Goal: Task Accomplishment & Management: Manage account settings

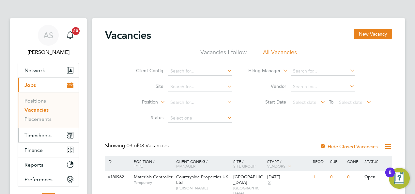
click at [36, 133] on span "Timesheets" at bounding box center [37, 135] width 27 height 6
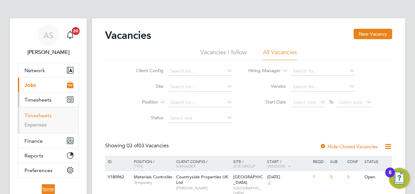
click at [45, 114] on link "Timesheets" at bounding box center [37, 115] width 27 height 6
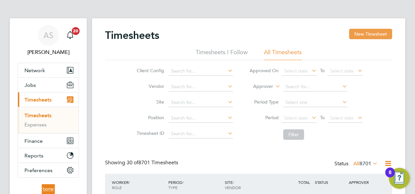
click at [368, 35] on button "New Timesheet" at bounding box center [370, 34] width 43 height 10
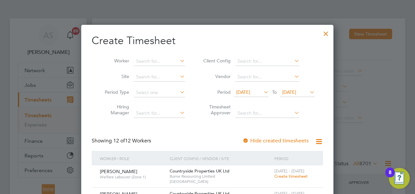
click at [296, 92] on span "22 Sep 2025" at bounding box center [289, 92] width 14 height 6
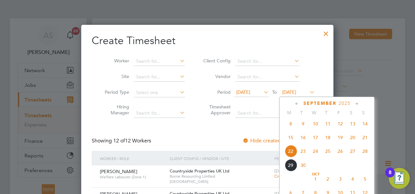
click at [365, 153] on span "28" at bounding box center [364, 151] width 12 height 12
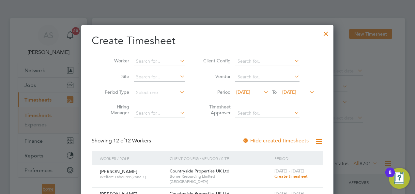
click at [250, 90] on span "15 Sep 2025" at bounding box center [243, 92] width 14 height 6
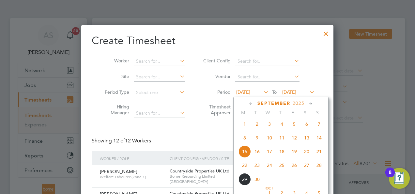
click at [245, 166] on span "22" at bounding box center [244, 165] width 12 height 12
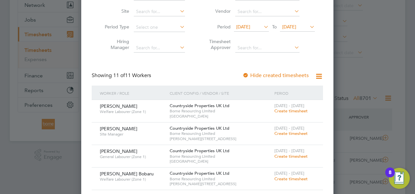
click at [298, 110] on span "Create timesheet" at bounding box center [290, 111] width 33 height 6
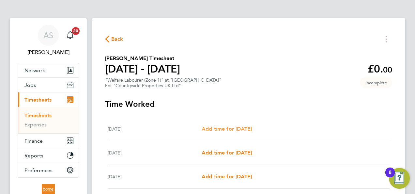
click at [243, 128] on span "Add time for Mon 22 Sep" at bounding box center [226, 128] width 50 height 6
select select "30"
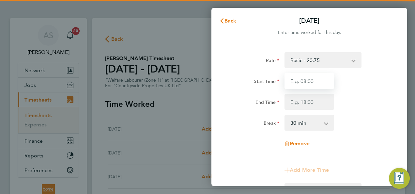
click at [302, 82] on input "Start Time" at bounding box center [309, 81] width 50 height 16
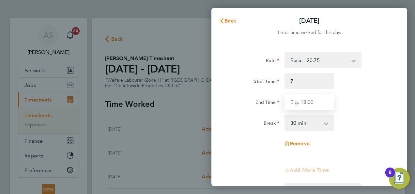
type input "07:00"
click at [304, 98] on input "End Time" at bounding box center [309, 102] width 50 height 16
type input "17:30"
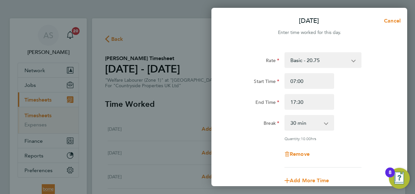
click at [358, 72] on div "Rate Basic - 20.75 Start Time 07:00 End Time 17:30 Break 0 min 15 min 30 min 45…" at bounding box center [308, 109] width 159 height 115
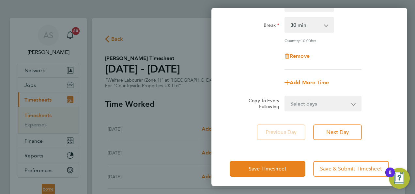
click at [319, 102] on select "Select days Day Weekday (Mon-Fri) Weekend (Sat-Sun) Tuesday Wednesday Thursday …" at bounding box center [319, 103] width 68 height 14
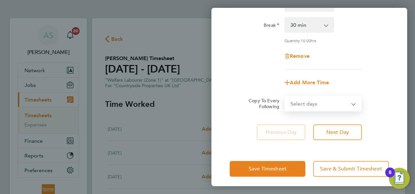
select select "WEEKDAY"
click at [285, 96] on select "Select days Day Weekday (Mon-Fri) Weekend (Sat-Sun) Tuesday Wednesday Thursday …" at bounding box center [319, 103] width 68 height 14
select select "2025-09-28"
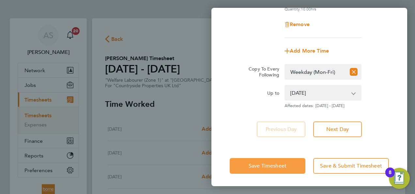
click at [280, 169] on button "Save Timesheet" at bounding box center [267, 166] width 76 height 16
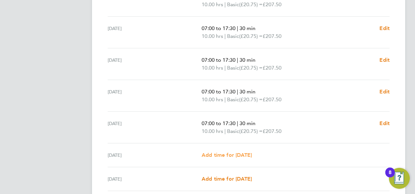
click at [226, 154] on span "Add time for Sat 27 Sep" at bounding box center [226, 155] width 50 height 6
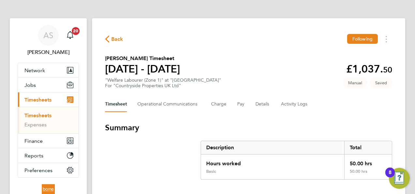
select select "30"
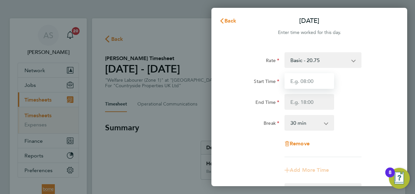
click at [307, 78] on input "Start Time" at bounding box center [309, 81] width 50 height 16
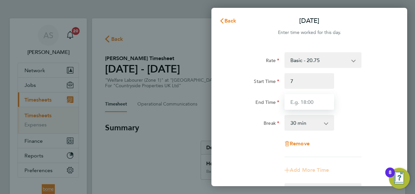
type input "07:00"
click at [313, 108] on input "End Time" at bounding box center [309, 102] width 50 height 16
click at [313, 105] on input "End Time" at bounding box center [309, 102] width 50 height 16
type input "15:30"
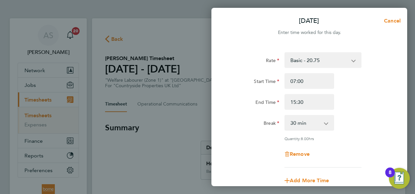
click at [350, 74] on div "Start Time 07:00" at bounding box center [309, 81] width 164 height 16
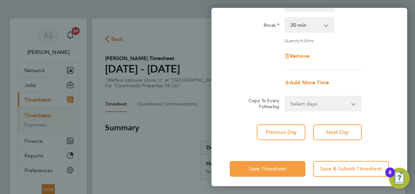
click at [284, 169] on span "Save Timesheet" at bounding box center [267, 168] width 38 height 7
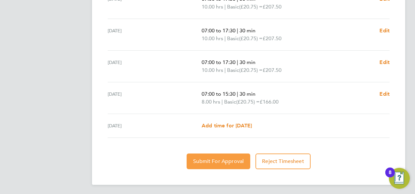
click at [225, 155] on button "Submit For Approval" at bounding box center [218, 161] width 64 height 16
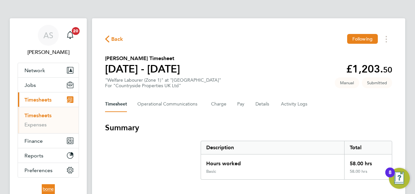
click at [115, 37] on span "Back" at bounding box center [117, 39] width 12 height 8
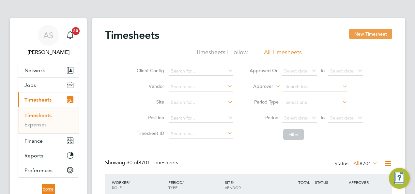
click at [383, 35] on button "New Timesheet" at bounding box center [370, 34] width 43 height 10
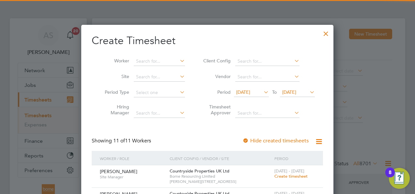
click at [296, 92] on span "22 Sep 2025" at bounding box center [289, 92] width 14 height 6
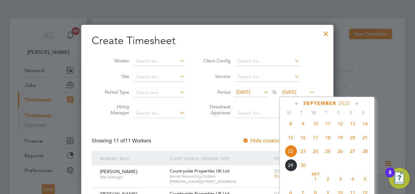
click at [365, 154] on span "28" at bounding box center [364, 151] width 12 height 12
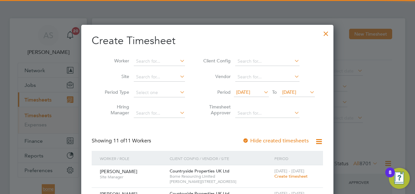
click at [250, 89] on span "15 Sep 2025" at bounding box center [243, 92] width 14 height 6
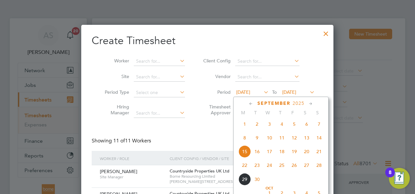
click at [246, 168] on span "22" at bounding box center [244, 165] width 12 height 12
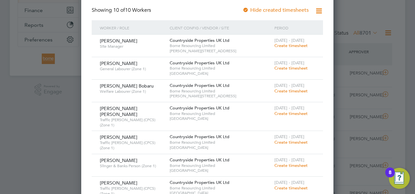
click at [304, 46] on span "Create timesheet" at bounding box center [290, 46] width 33 height 6
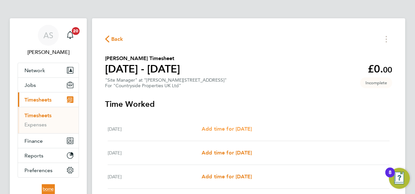
click at [231, 126] on span "Add time for Mon 22 Sep" at bounding box center [226, 128] width 50 height 6
select select "30"
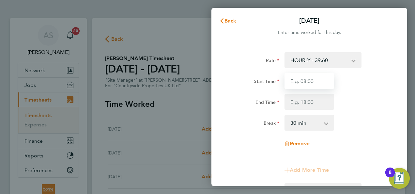
click at [306, 81] on input "Start Time" at bounding box center [309, 81] width 50 height 16
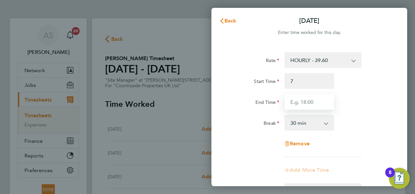
type input "07:00"
click at [310, 106] on input "End Time" at bounding box center [309, 102] width 50 height 16
type input "17:30"
click at [356, 89] on div "Start Time 07:00 End Time 17:30" at bounding box center [309, 91] width 164 height 37
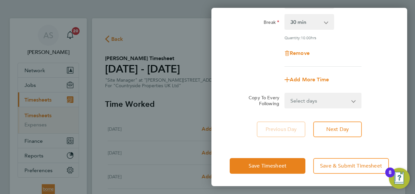
click at [325, 95] on select "Select days Day Weekday (Mon-Fri) Weekend (Sat-Sun) Tuesday Wednesday Thursday …" at bounding box center [319, 100] width 68 height 14
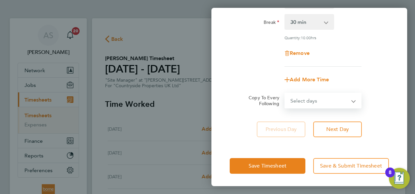
select select "WEEKDAY"
click at [285, 93] on select "Select days Day Weekday (Mon-Fri) Weekend (Sat-Sun) Tuesday Wednesday Thursday …" at bounding box center [319, 100] width 68 height 14
select select "2025-09-28"
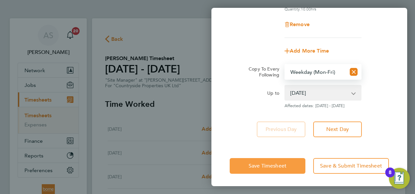
click at [280, 161] on button "Save Timesheet" at bounding box center [267, 166] width 76 height 16
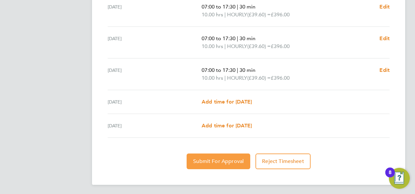
click at [227, 158] on span "Submit For Approval" at bounding box center [218, 161] width 51 height 7
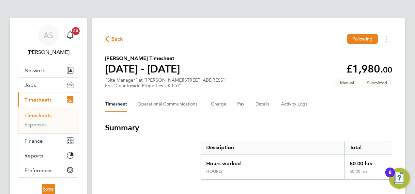
click at [120, 40] on span "Back" at bounding box center [117, 39] width 12 height 8
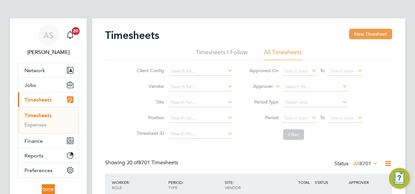
click at [374, 35] on button "New Timesheet" at bounding box center [370, 34] width 43 height 10
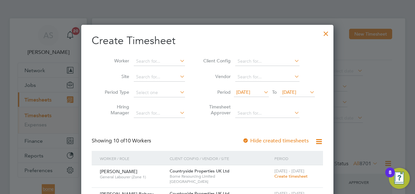
click at [297, 87] on li "Period 15 Sep 2025 To 22 Sep 2025" at bounding box center [258, 93] width 130 height 16
click at [296, 89] on span "22 Sep 2025" at bounding box center [289, 92] width 14 height 6
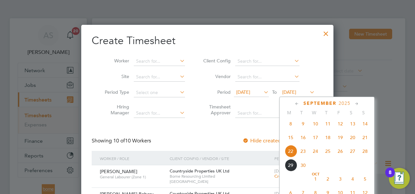
click at [365, 155] on span "28" at bounding box center [364, 151] width 12 height 12
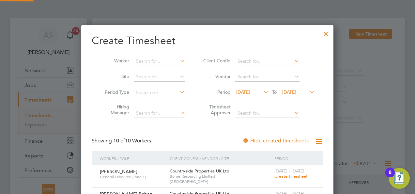
click at [250, 90] on span "15 Sep 2025" at bounding box center [243, 92] width 14 height 6
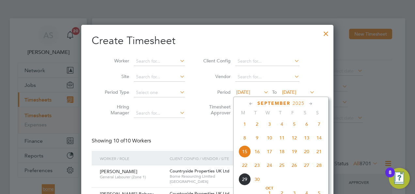
click at [244, 168] on span "22" at bounding box center [244, 165] width 12 height 12
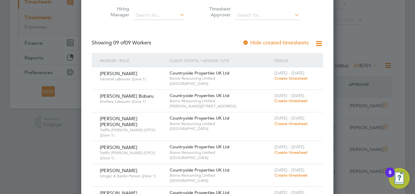
click at [287, 100] on span "Create timesheet" at bounding box center [290, 101] width 33 height 6
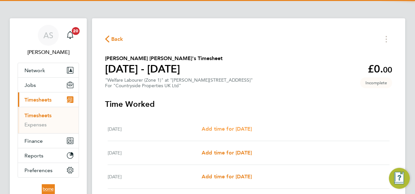
click at [250, 129] on span "Add time for Mon 22 Sep" at bounding box center [226, 128] width 50 height 6
select select "30"
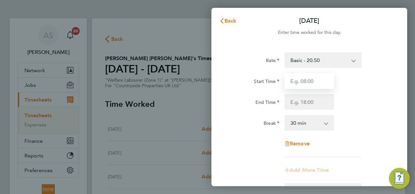
click at [308, 81] on input "Start Time" at bounding box center [309, 81] width 50 height 16
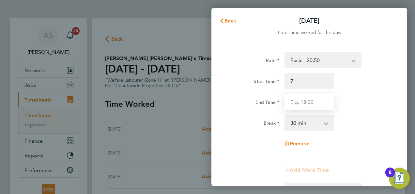
type input "07:00"
type input "17:30"
click at [366, 87] on div "Start Time 07:00" at bounding box center [309, 81] width 164 height 16
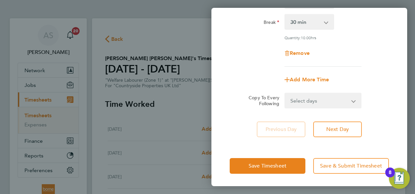
click at [310, 104] on select "Select days Day Weekday (Mon-Fri) Weekend (Sat-Sun) Tuesday Wednesday Thursday …" at bounding box center [319, 100] width 68 height 14
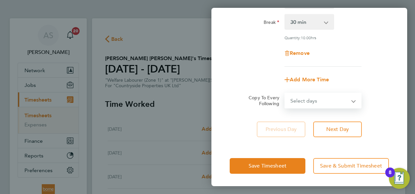
select select "WEEKDAY"
click at [285, 93] on select "Select days Day Weekday (Mon-Fri) Weekend (Sat-Sun) Tuesday Wednesday Thursday …" at bounding box center [319, 100] width 68 height 14
select select "2025-09-28"
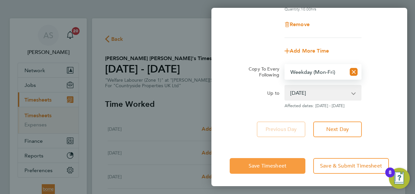
click at [279, 164] on span "Save Timesheet" at bounding box center [267, 165] width 38 height 7
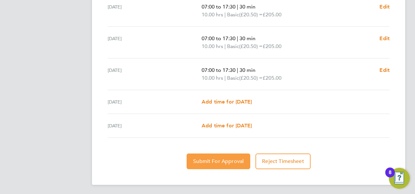
click at [229, 159] on span "Submit For Approval" at bounding box center [218, 161] width 51 height 7
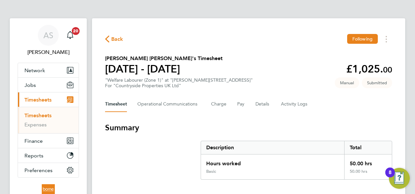
click at [117, 40] on span "Back" at bounding box center [117, 39] width 12 height 8
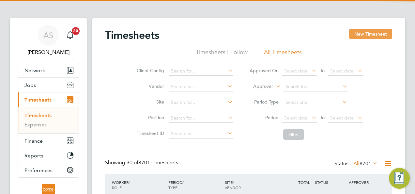
click at [377, 36] on button "New Timesheet" at bounding box center [370, 34] width 43 height 10
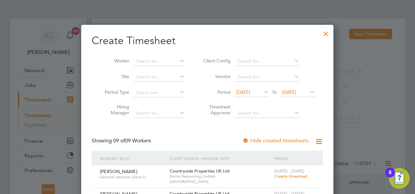
click at [296, 93] on span "22 Sep 2025" at bounding box center [289, 92] width 14 height 6
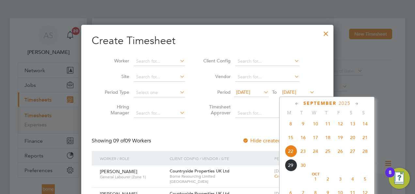
click at [366, 154] on span "28" at bounding box center [364, 151] width 12 height 12
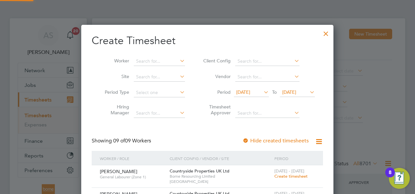
click at [250, 90] on span "15 Sep 2025" at bounding box center [243, 92] width 14 height 6
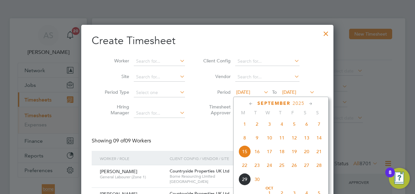
click at [244, 168] on span "22" at bounding box center [244, 165] width 12 height 12
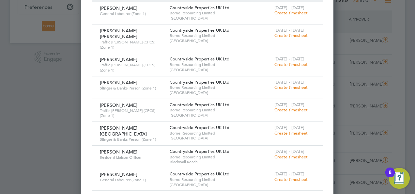
click at [297, 84] on span "Create timesheet" at bounding box center [290, 87] width 33 height 6
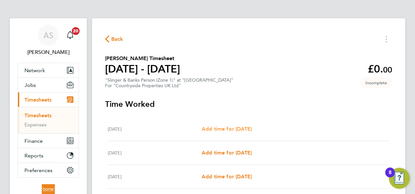
click at [240, 126] on span "Add time for Mon 22 Sep" at bounding box center [226, 128] width 50 height 6
select select "30"
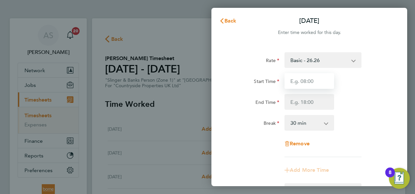
click at [318, 81] on input "Start Time" at bounding box center [309, 81] width 50 height 16
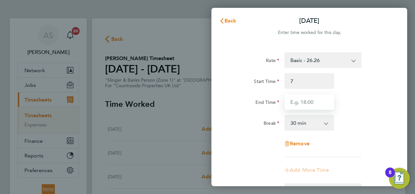
type input "07:00"
click at [319, 99] on input "End Time" at bounding box center [309, 102] width 50 height 16
type input "17:30"
click at [344, 87] on div "Start Time 07:00" at bounding box center [309, 81] width 164 height 16
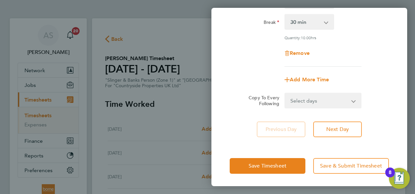
click at [312, 98] on select "Select days Day Weekday (Mon-Fri) Weekend (Sat-Sun) Tuesday Wednesday Thursday …" at bounding box center [319, 100] width 68 height 14
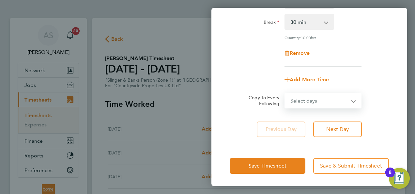
select select "WEEKDAY"
click at [285, 93] on select "Select days Day Weekday (Mon-Fri) Weekend (Sat-Sun) Tuesday Wednesday Thursday …" at bounding box center [319, 100] width 68 height 14
select select "2025-09-28"
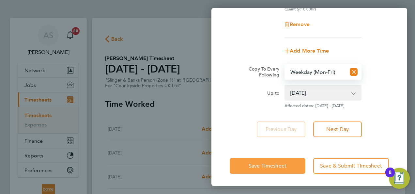
click at [280, 166] on span "Save Timesheet" at bounding box center [267, 165] width 38 height 7
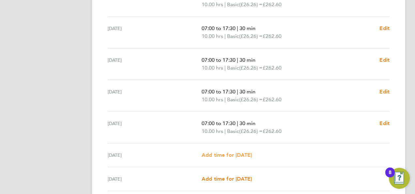
click at [243, 153] on span "Add time for Sat 27 Sep" at bounding box center [226, 155] width 50 height 6
select select "30"
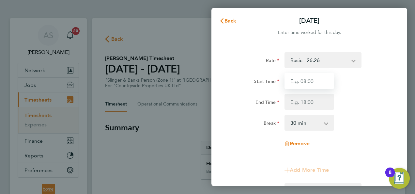
click at [300, 80] on input "Start Time" at bounding box center [309, 81] width 50 height 16
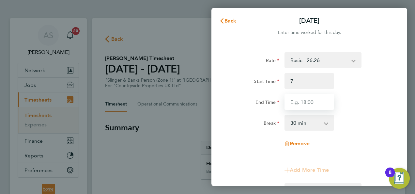
type input "07:00"
click at [307, 107] on input "End Time" at bounding box center [309, 102] width 50 height 16
type input "17:30"
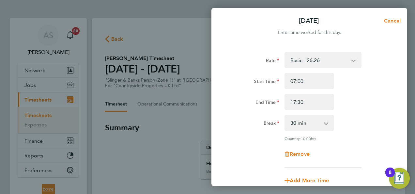
click at [350, 80] on div "Start Time 07:00" at bounding box center [309, 81] width 164 height 16
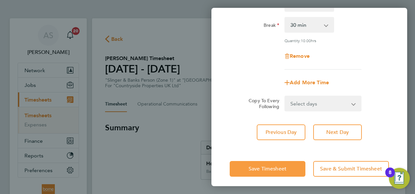
click at [281, 168] on span "Save Timesheet" at bounding box center [267, 168] width 38 height 7
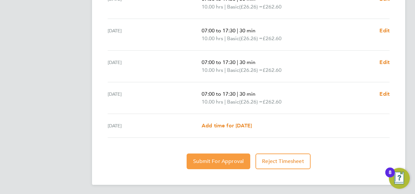
click at [232, 162] on span "Submit For Approval" at bounding box center [218, 161] width 51 height 7
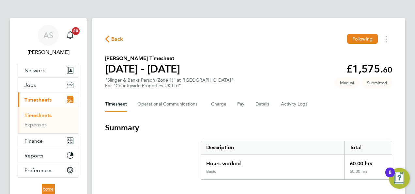
click at [113, 42] on span "Back" at bounding box center [117, 39] width 12 height 8
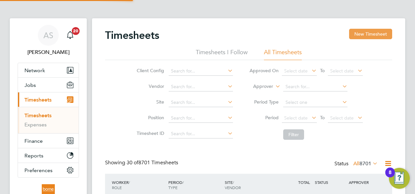
scroll to position [16, 56]
click at [369, 35] on button "New Timesheet" at bounding box center [370, 34] width 43 height 10
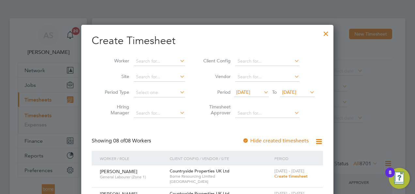
click at [296, 93] on span "22 Sep 2025" at bounding box center [289, 92] width 14 height 6
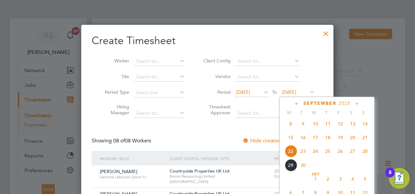
click at [364, 154] on span "28" at bounding box center [364, 151] width 12 height 12
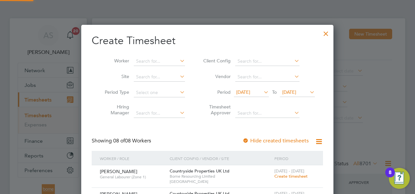
click at [250, 94] on span "15 Sep 2025" at bounding box center [243, 92] width 14 height 6
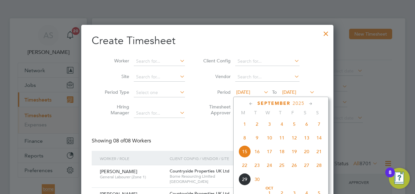
click at [245, 169] on span "22" at bounding box center [244, 165] width 12 height 12
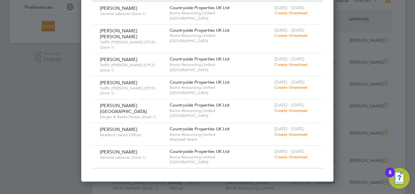
click at [289, 84] on span "Create timesheet" at bounding box center [290, 87] width 33 height 6
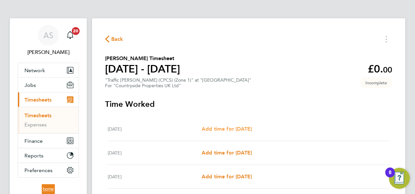
click at [237, 130] on span "Add time for Mon 22 Sep" at bounding box center [226, 128] width 50 height 6
select select "30"
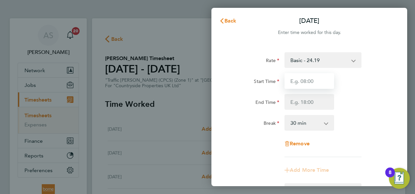
click at [304, 81] on input "Start Time" at bounding box center [309, 81] width 50 height 16
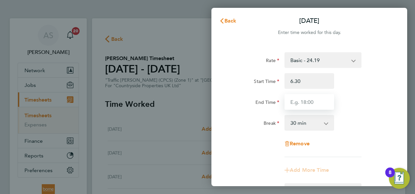
type input "06:30"
click at [307, 95] on input "End Time" at bounding box center [309, 102] width 50 height 16
type input "19:00"
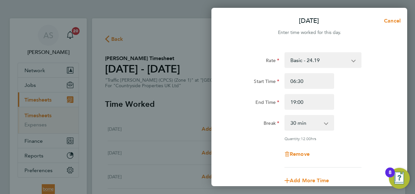
click at [373, 79] on div "Start Time 06:30" at bounding box center [309, 81] width 164 height 16
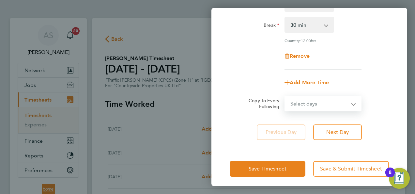
click at [324, 100] on select "Select days Day Weekday (Mon-Fri) Weekend (Sat-Sun) Tuesday Wednesday Thursday …" at bounding box center [319, 103] width 68 height 14
select select "WEEKDAY"
click at [285, 96] on select "Select days Day Weekday (Mon-Fri) Weekend (Sat-Sun) Tuesday Wednesday Thursday …" at bounding box center [319, 103] width 68 height 14
select select "2025-09-28"
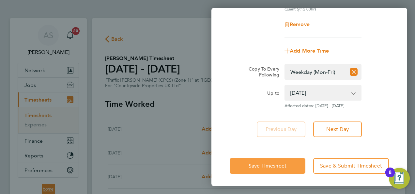
click at [271, 164] on span "Save Timesheet" at bounding box center [267, 165] width 38 height 7
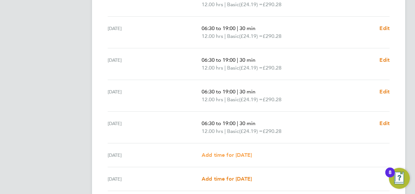
click at [229, 154] on span "Add time for Sat 27 Sep" at bounding box center [226, 155] width 50 height 6
select select "30"
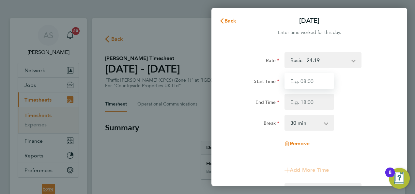
click at [304, 78] on input "Start Time" at bounding box center [309, 81] width 50 height 16
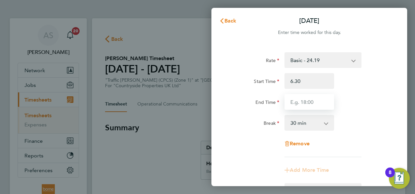
type input "06:30"
click at [301, 102] on input "End Time" at bounding box center [309, 102] width 50 height 16
type input "15:00"
click at [380, 89] on div "Start Time 06:30 End Time 15:00" at bounding box center [309, 91] width 164 height 37
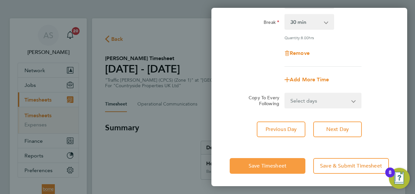
click at [282, 169] on button "Save Timesheet" at bounding box center [267, 166] width 76 height 16
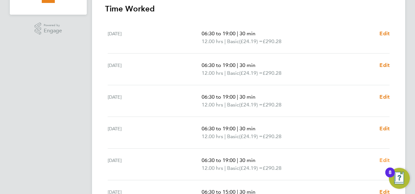
click at [385, 158] on span "Edit" at bounding box center [384, 160] width 10 height 6
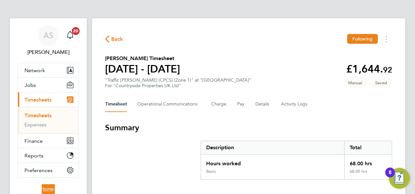
select select "30"
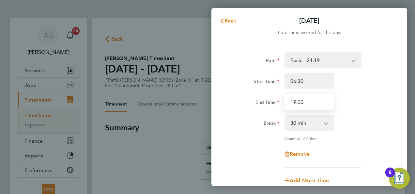
drag, startPoint x: 323, startPoint y: 104, endPoint x: 250, endPoint y: 103, distance: 72.4
click at [251, 103] on div "End Time 19:00" at bounding box center [309, 102] width 164 height 16
type input "16:00"
click at [372, 101] on div "End Time 16:00" at bounding box center [309, 102] width 164 height 16
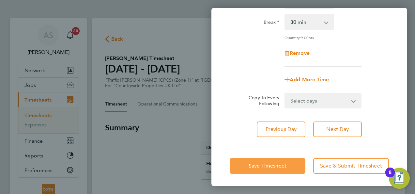
click at [267, 165] on span "Save Timesheet" at bounding box center [267, 165] width 38 height 7
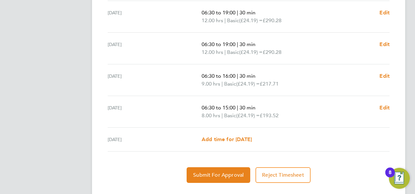
scroll to position [289, 0]
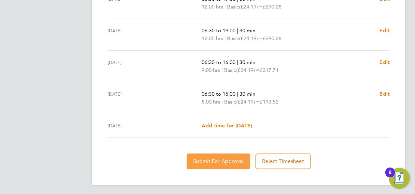
click at [220, 156] on button "Submit For Approval" at bounding box center [218, 161] width 64 height 16
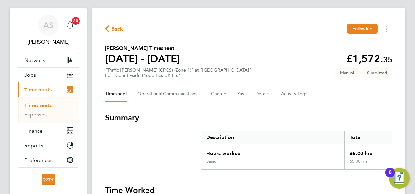
scroll to position [0, 0]
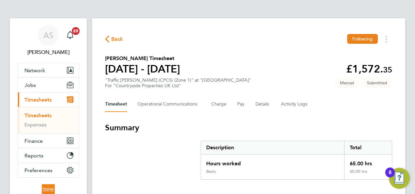
click at [111, 40] on span "Back" at bounding box center [114, 39] width 18 height 6
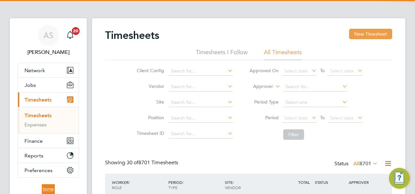
scroll to position [16, 56]
click at [379, 36] on button "New Timesheet" at bounding box center [370, 34] width 43 height 10
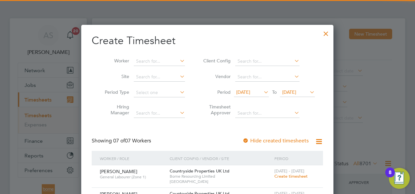
click at [296, 92] on span "22 Sep 2025" at bounding box center [289, 92] width 14 height 6
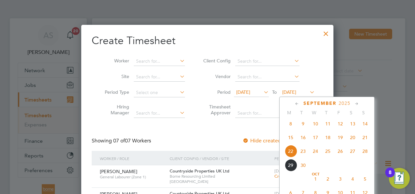
click at [364, 153] on span "28" at bounding box center [364, 151] width 12 height 12
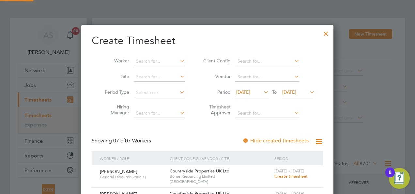
click at [262, 91] on icon at bounding box center [262, 91] width 0 height 9
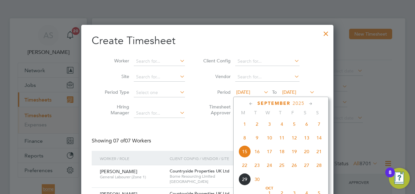
click at [243, 167] on span "22" at bounding box center [244, 165] width 12 height 12
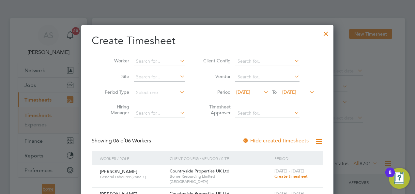
drag, startPoint x: 325, startPoint y: 31, endPoint x: 318, endPoint y: 31, distance: 6.9
click at [325, 31] on div at bounding box center [326, 32] width 12 height 12
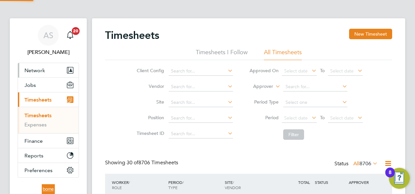
click at [29, 68] on span "Network" at bounding box center [34, 70] width 21 height 6
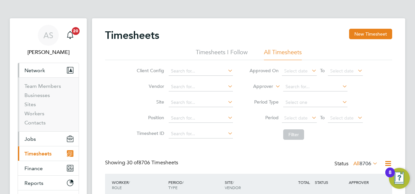
click at [35, 137] on button "Jobs" at bounding box center [48, 138] width 61 height 14
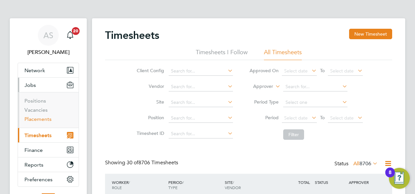
click at [41, 118] on link "Placements" at bounding box center [37, 119] width 27 height 6
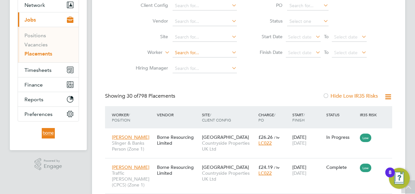
click at [191, 49] on li "Worker" at bounding box center [183, 53] width 123 height 16
click at [191, 51] on input at bounding box center [204, 52] width 64 height 9
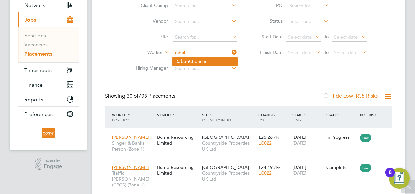
click at [195, 60] on li "Rabah Chouche" at bounding box center [204, 61] width 65 height 9
type input "[PERSON_NAME]"
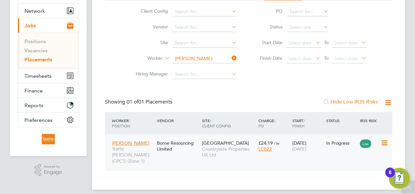
click at [235, 149] on span "Countryside Properties UK Ltd" at bounding box center [228, 152] width 53 height 12
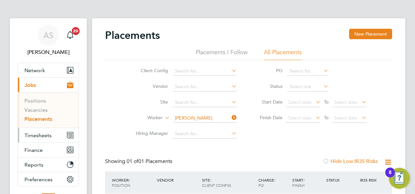
click at [40, 136] on span "Timesheets" at bounding box center [37, 135] width 27 height 6
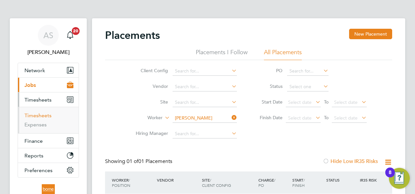
click at [44, 114] on link "Timesheets" at bounding box center [37, 115] width 27 height 6
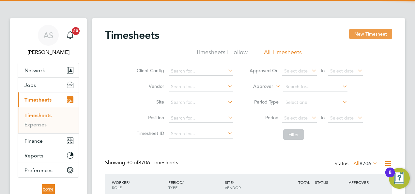
scroll to position [16, 56]
click at [370, 31] on button "New Timesheet" at bounding box center [370, 34] width 43 height 10
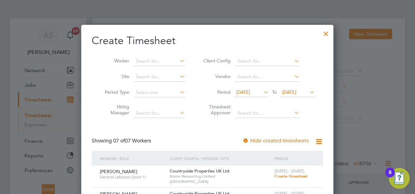
click at [287, 91] on span "22 Sep 2025" at bounding box center [289, 92] width 14 height 6
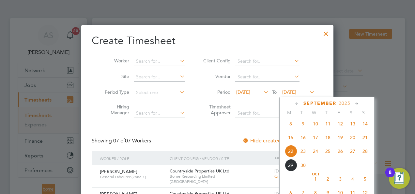
click at [363, 154] on span "28" at bounding box center [364, 151] width 12 height 12
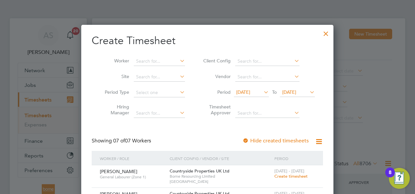
click at [252, 87] on li "Period 15 Sep 2025 To 28 Sep 2025" at bounding box center [258, 93] width 130 height 16
click at [250, 89] on span "15 Sep 2025" at bounding box center [243, 92] width 14 height 6
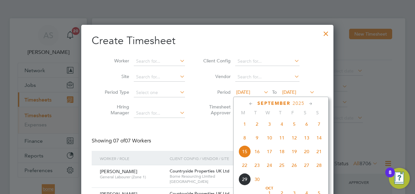
click at [244, 166] on span "22" at bounding box center [244, 165] width 12 height 12
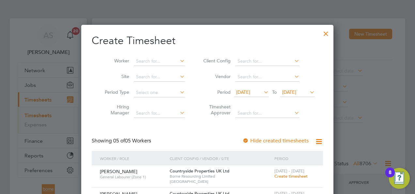
click at [325, 30] on div at bounding box center [326, 32] width 12 height 12
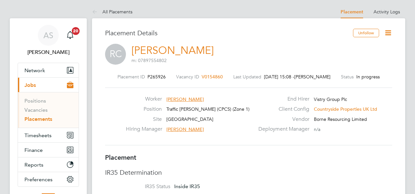
click at [387, 32] on icon at bounding box center [388, 33] width 8 height 8
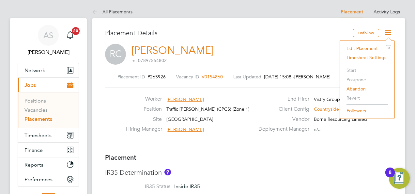
click at [372, 48] on li "Edit Placement e" at bounding box center [367, 48] width 48 height 9
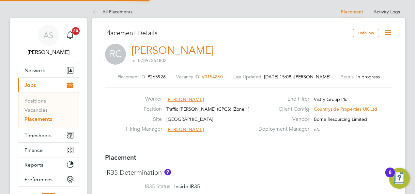
type input "[PERSON_NAME]"
type input "[DATE]"
type input "08:00"
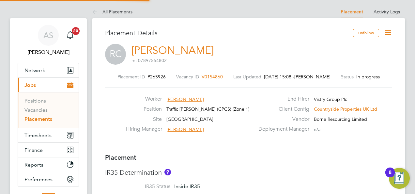
type input "18:00"
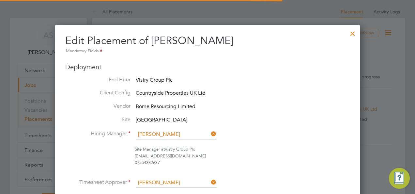
scroll to position [3, 3]
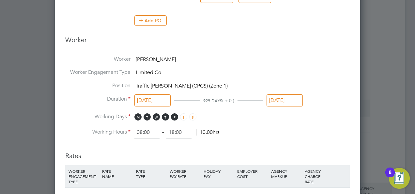
click at [299, 96] on input "[DATE]" at bounding box center [284, 100] width 36 height 12
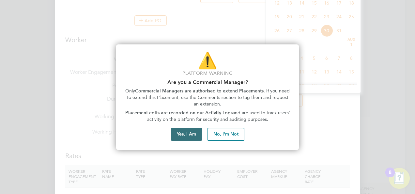
click at [192, 133] on button "Yes, I Am" at bounding box center [186, 133] width 31 height 13
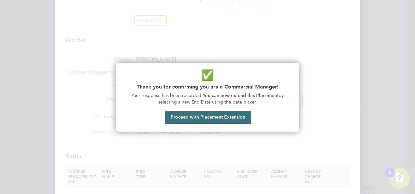
click at [208, 113] on button "Proceed with Placement Extension" at bounding box center [208, 116] width 86 height 13
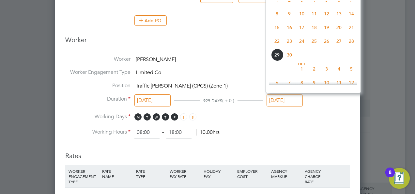
click at [350, 30] on span "21" at bounding box center [351, 27] width 12 height 12
type input "[DATE]"
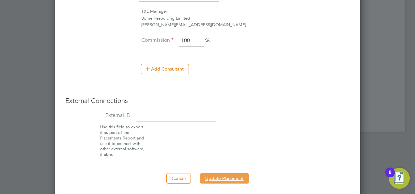
click at [227, 175] on button "Update Placement" at bounding box center [224, 178] width 49 height 10
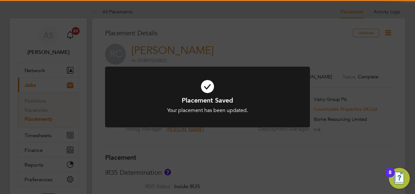
click at [247, 19] on div "Placement Saved Your placement has been updated. Cancel Okay" at bounding box center [207, 97] width 415 height 194
